Goal: Task Accomplishment & Management: Manage account settings

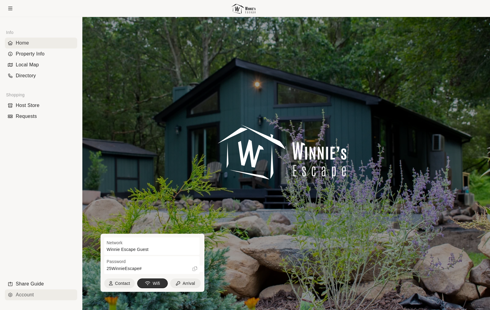
click at [23, 297] on div "Account" at bounding box center [41, 294] width 72 height 11
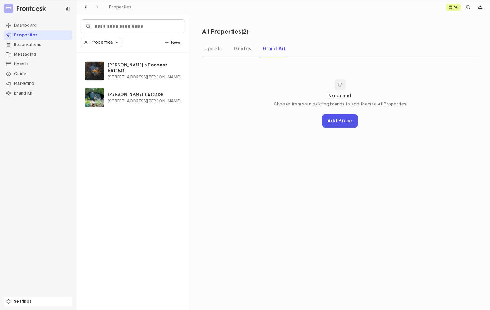
click at [21, 302] on div "Settings" at bounding box center [38, 301] width 69 height 10
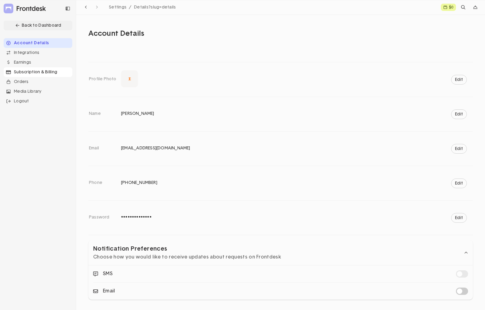
click at [29, 72] on div "Subscription & Billing" at bounding box center [38, 72] width 69 height 10
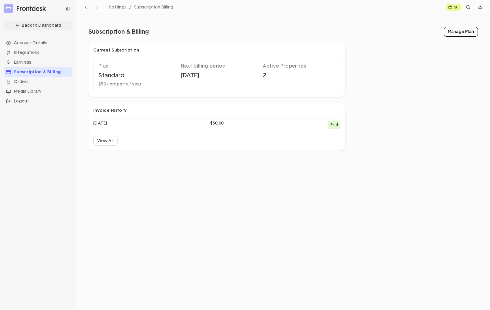
click at [462, 34] on link "Manage Plan" at bounding box center [461, 32] width 34 height 10
